Goal: Find specific page/section

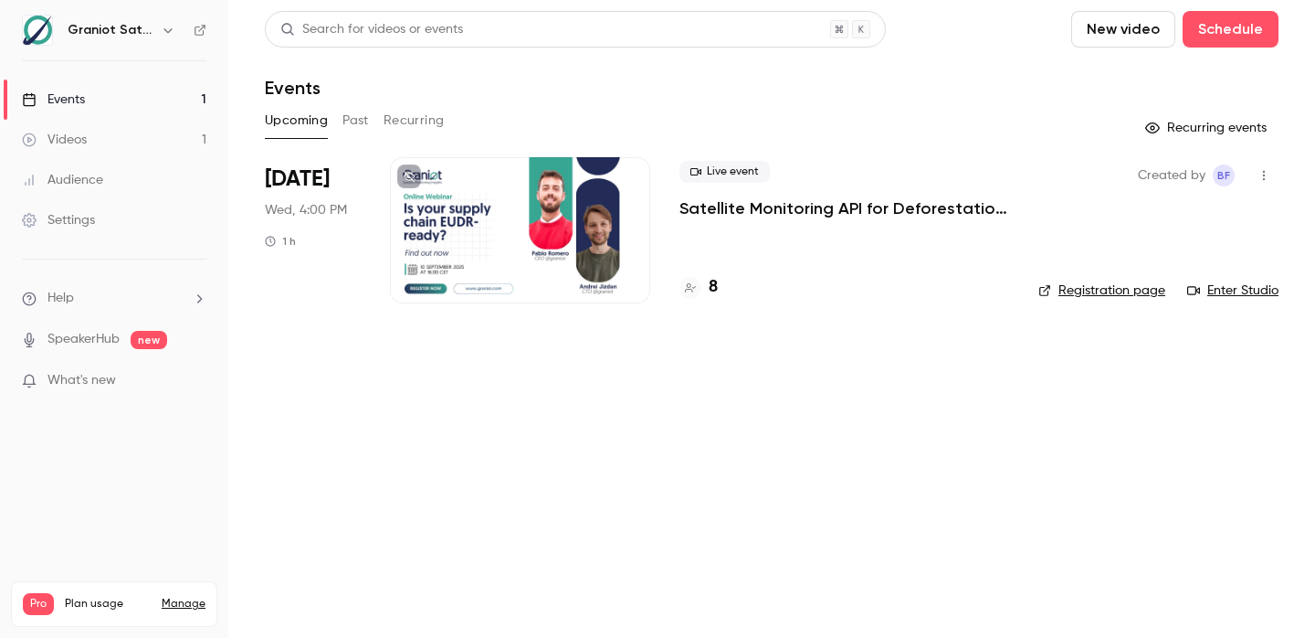
click at [720, 285] on div "8" at bounding box center [845, 287] width 330 height 25
click at [717, 285] on h4 "8" at bounding box center [713, 287] width 9 height 25
